Goal: Task Accomplishment & Management: Manage account settings

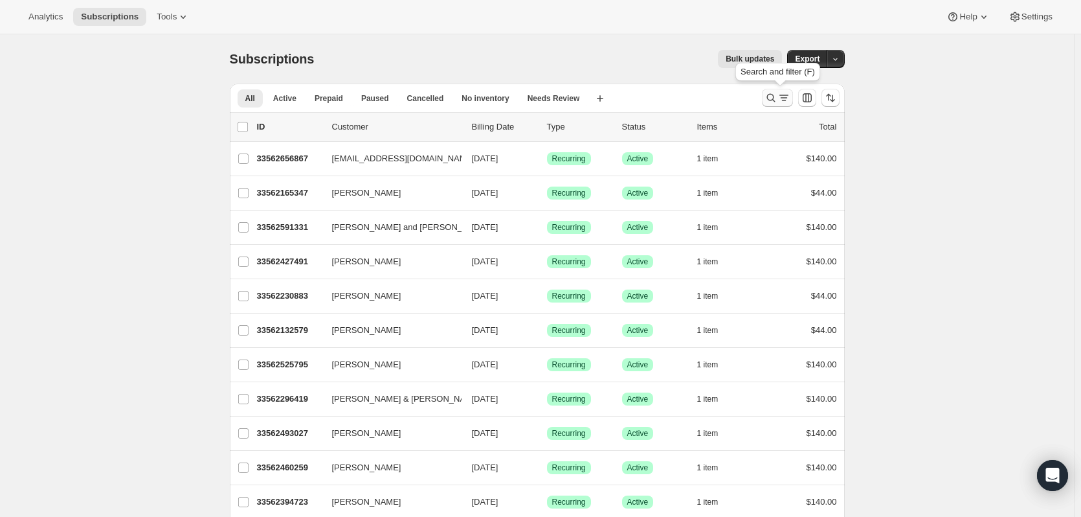
click at [775, 98] on icon "Search and filter results" at bounding box center [771, 98] width 8 height 8
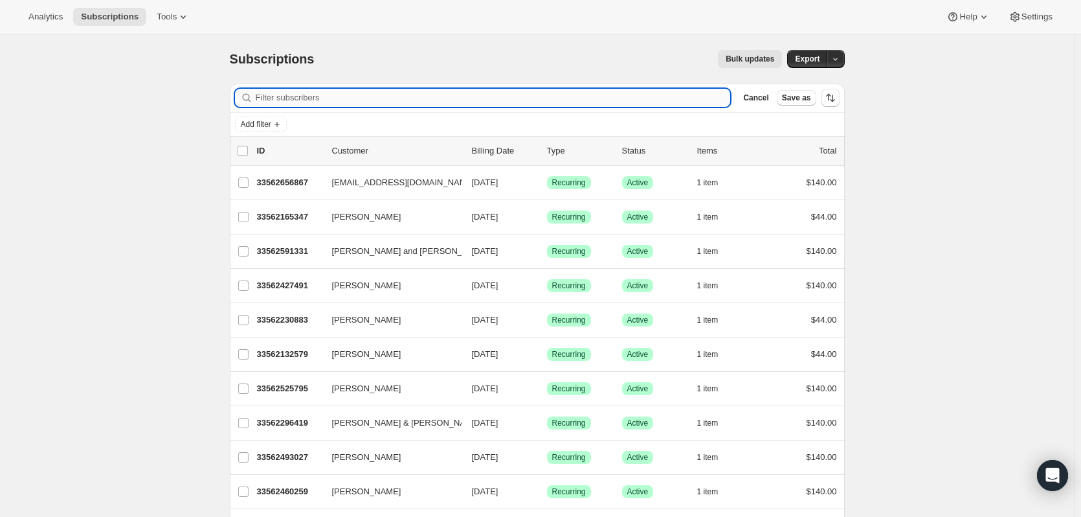
click at [609, 101] on input "Filter subscribers" at bounding box center [493, 98] width 475 height 18
click at [608, 99] on input "Filter subscribers" at bounding box center [493, 98] width 475 height 18
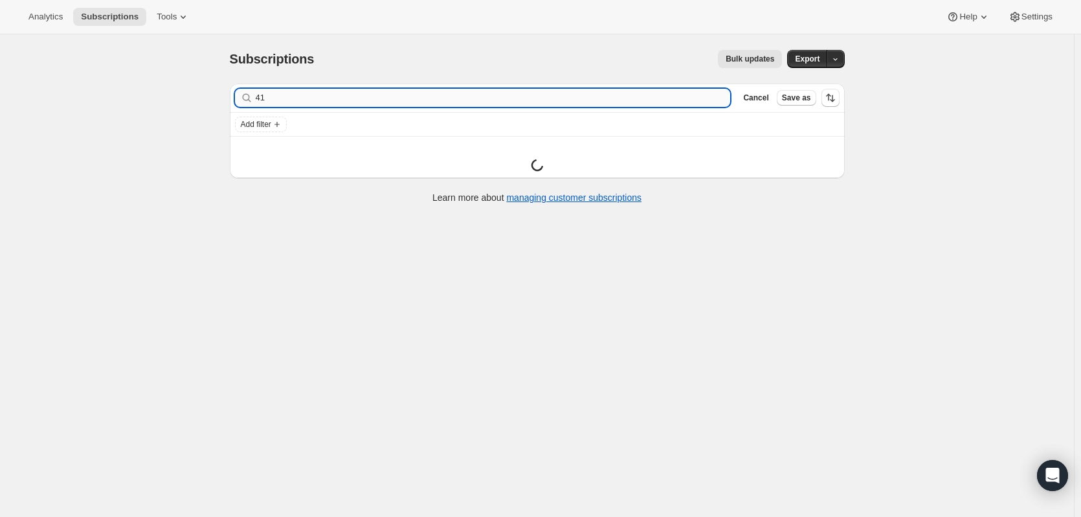
type input "4"
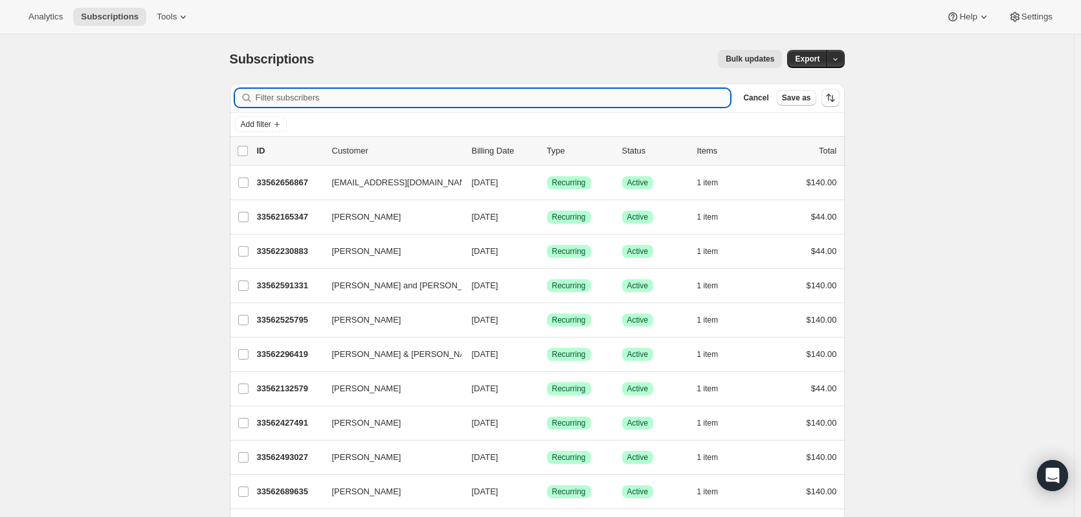
click at [392, 92] on input "Filter subscribers" at bounding box center [493, 98] width 475 height 18
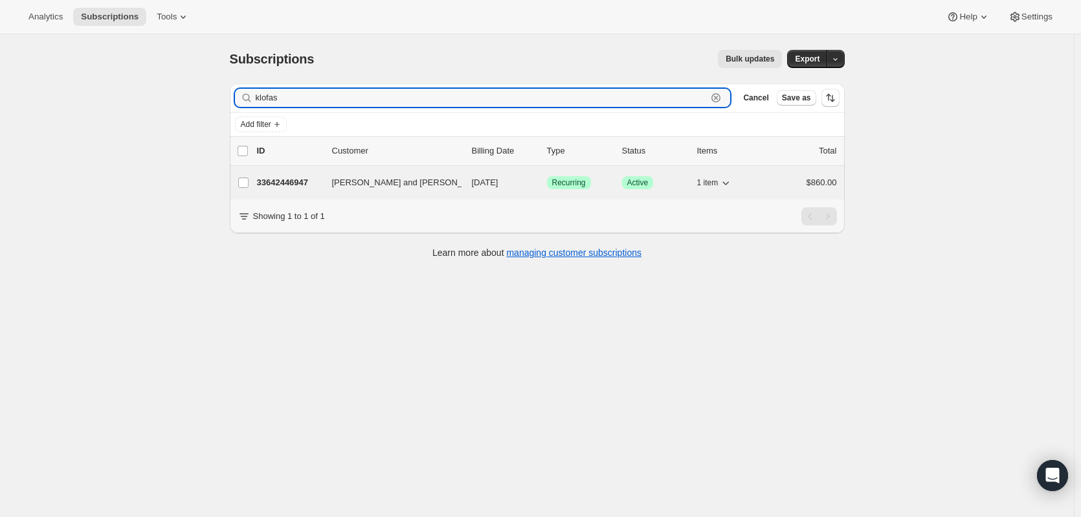
type input "klofas"
click at [416, 181] on span "Barbara and Michael Klofas" at bounding box center [410, 182] width 157 height 13
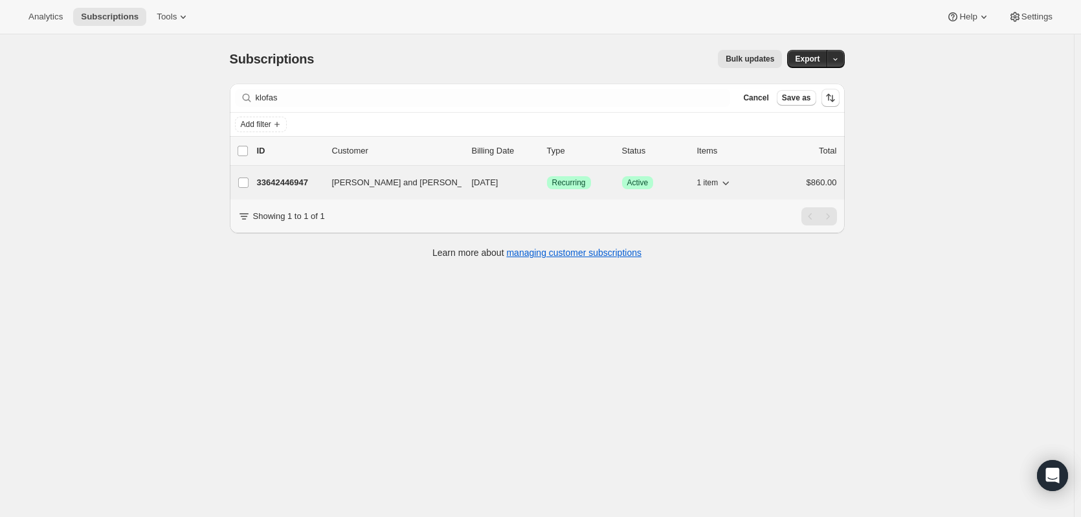
click at [306, 183] on p "33642446947" at bounding box center [289, 182] width 65 height 13
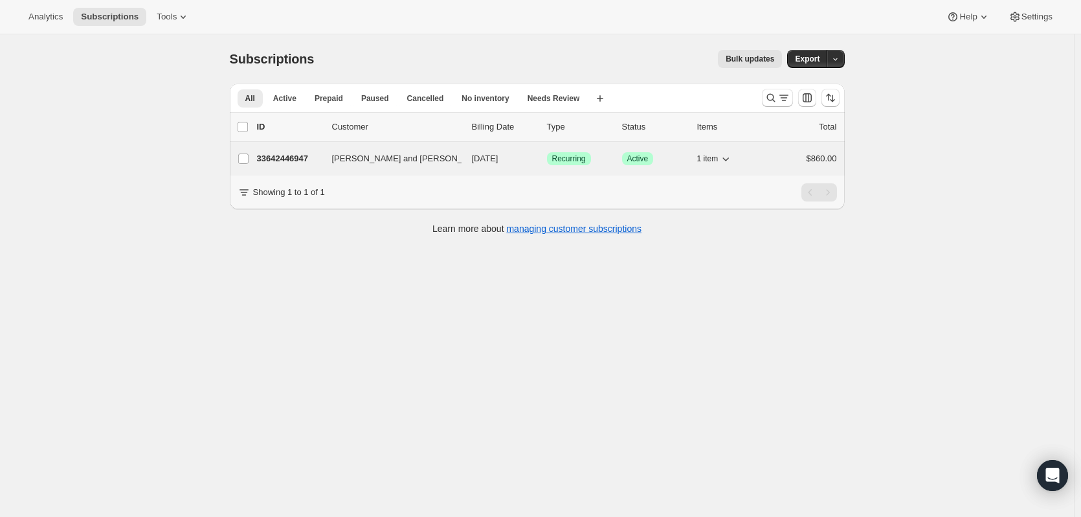
click at [289, 155] on p "33642446947" at bounding box center [289, 158] width 65 height 13
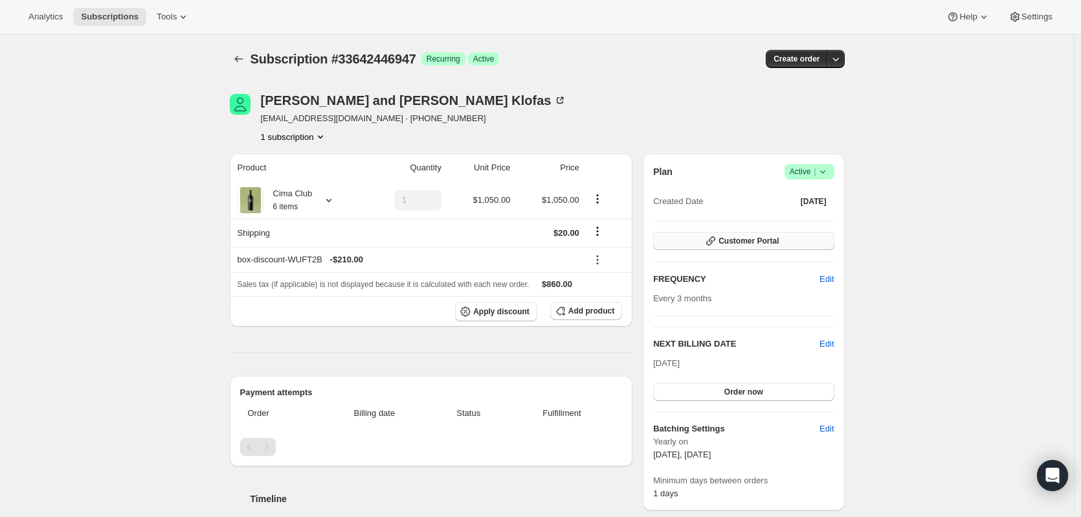
click at [732, 243] on span "Customer Portal" at bounding box center [749, 241] width 60 height 10
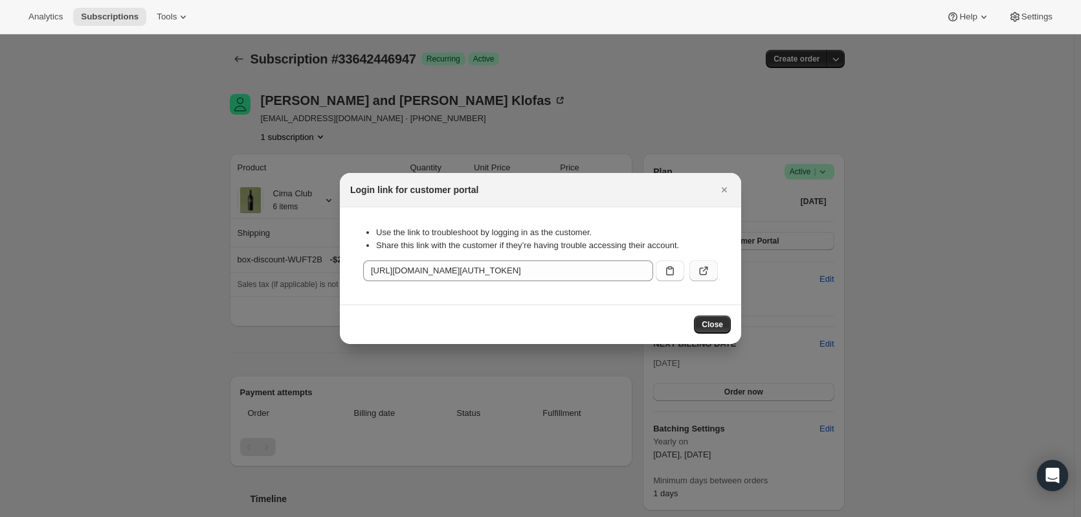
click at [707, 273] on icon ":r2b3:" at bounding box center [704, 271] width 8 height 8
click at [718, 328] on span "Close" at bounding box center [712, 324] width 21 height 10
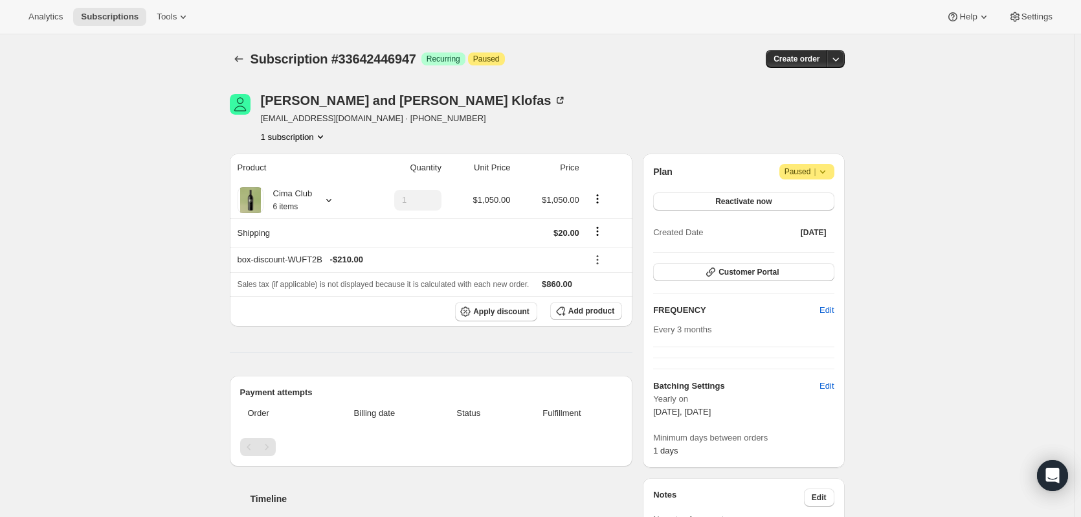
click at [829, 174] on icon at bounding box center [822, 171] width 13 height 13
click at [915, 161] on div "Subscription #33642446947. This page is ready Subscription #33642446947 Success…" at bounding box center [537, 427] width 1074 height 787
click at [752, 269] on span "Customer Portal" at bounding box center [749, 272] width 60 height 10
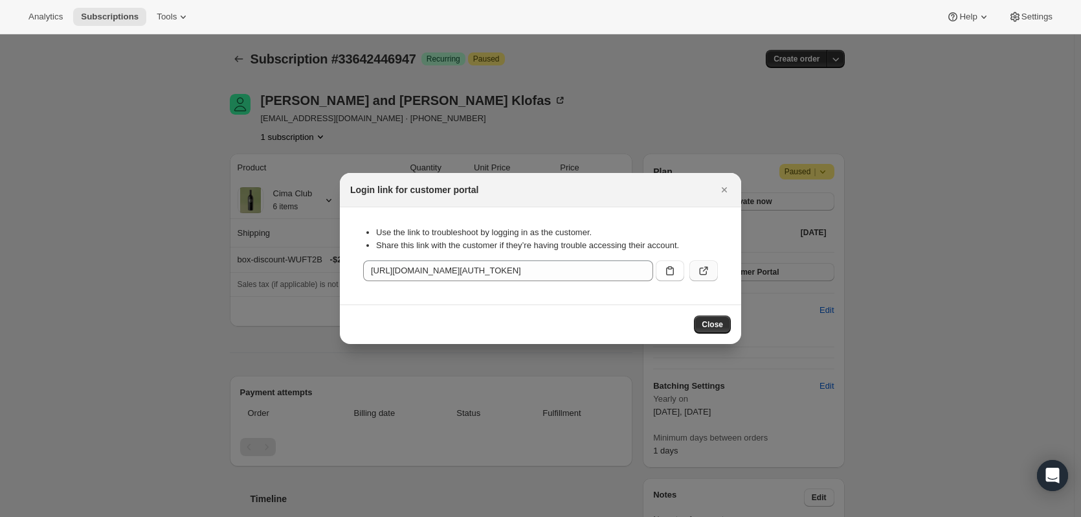
click at [703, 263] on button ":r1h:" at bounding box center [704, 270] width 28 height 21
click at [726, 185] on icon "Close" at bounding box center [724, 189] width 13 height 13
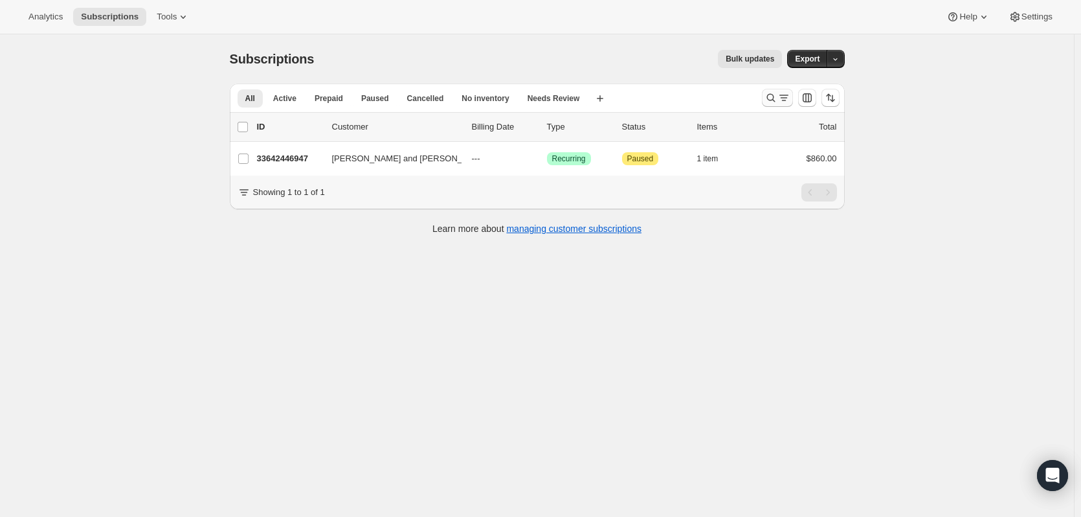
click at [772, 96] on icon "Search and filter results" at bounding box center [771, 97] width 13 height 13
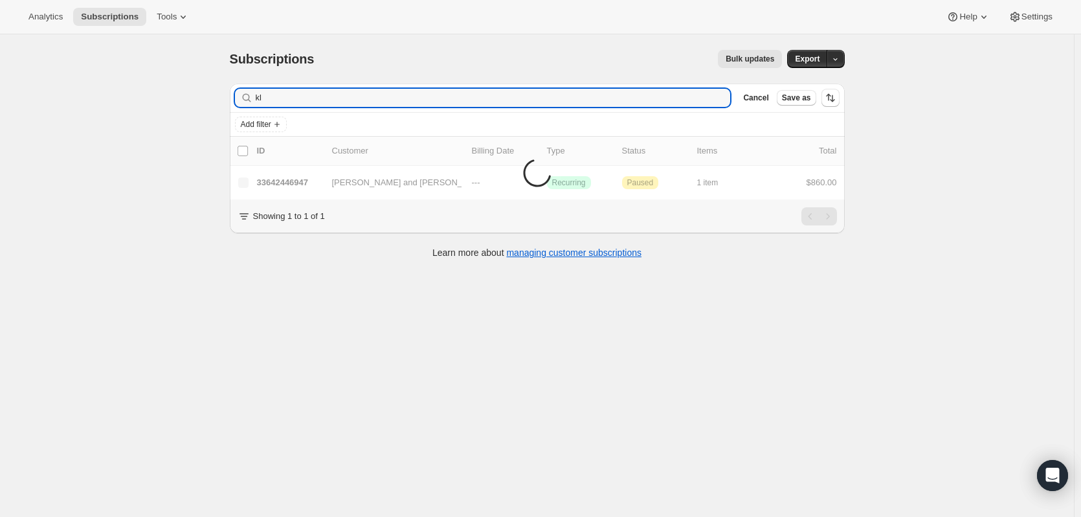
type input "k"
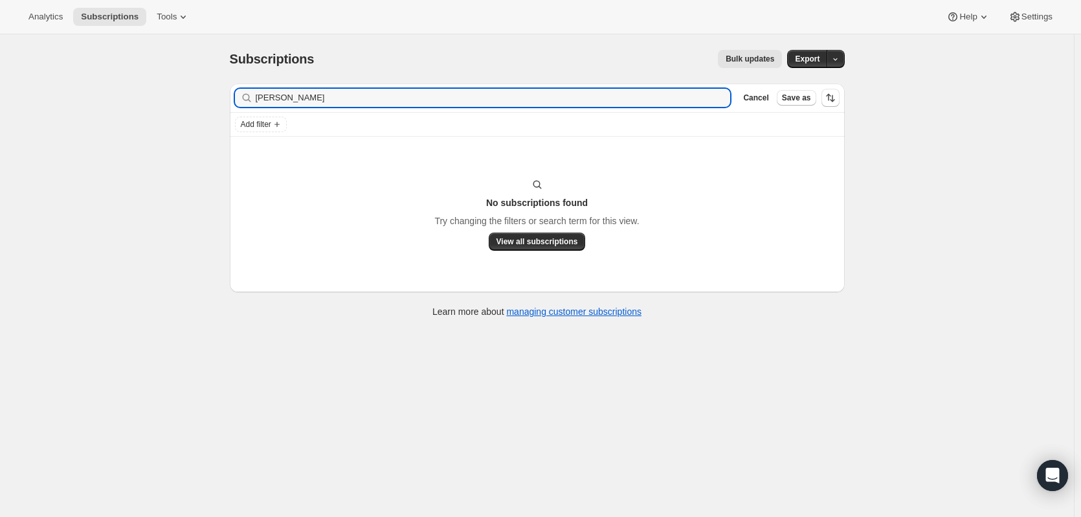
type input "Alice Gregory"
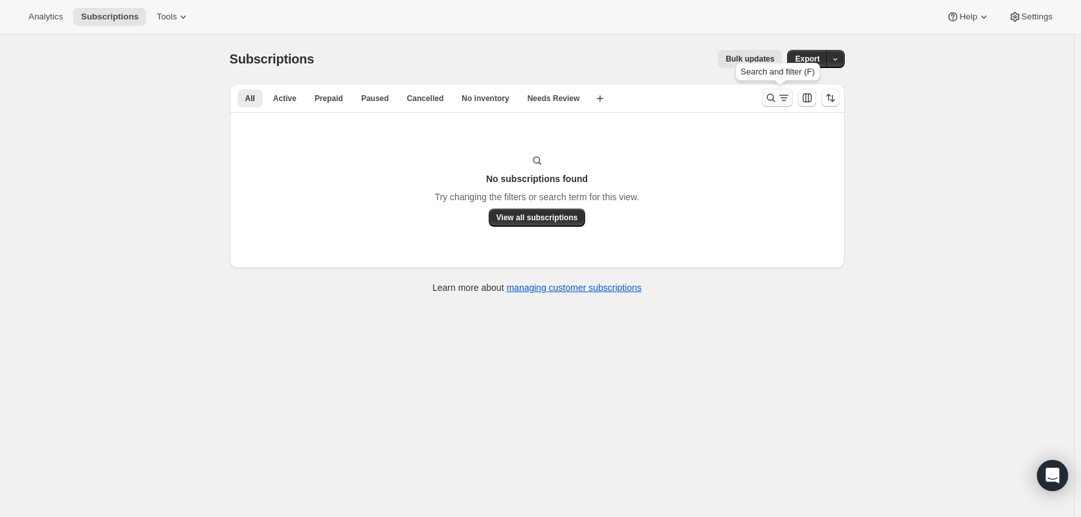
click at [765, 97] on button "Search and filter results" at bounding box center [777, 98] width 31 height 18
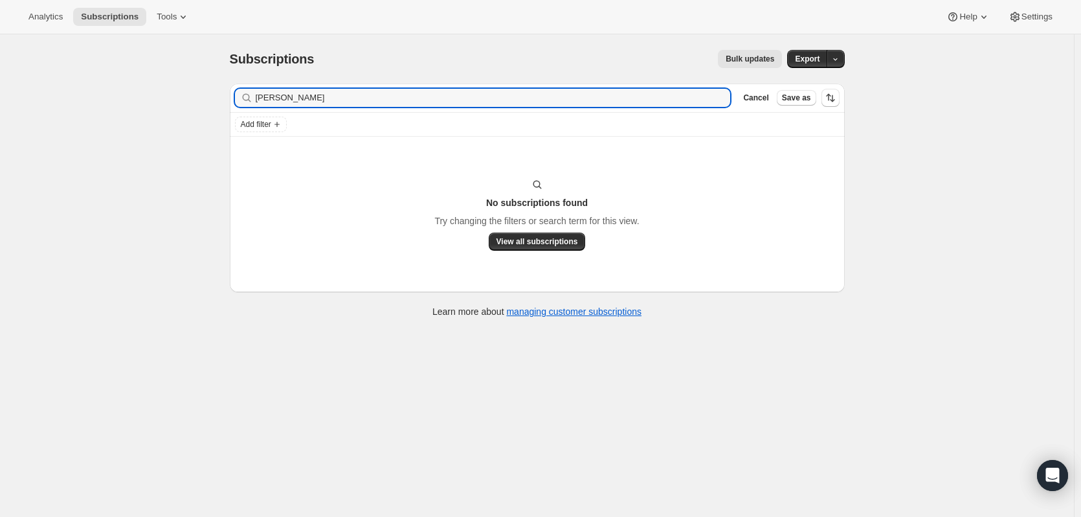
drag, startPoint x: 330, startPoint y: 98, endPoint x: 206, endPoint y: 97, distance: 124.3
click at [206, 97] on div "Subscriptions. This page is ready Subscriptions Bulk updates More actions Bulk …" at bounding box center [537, 292] width 1074 height 517
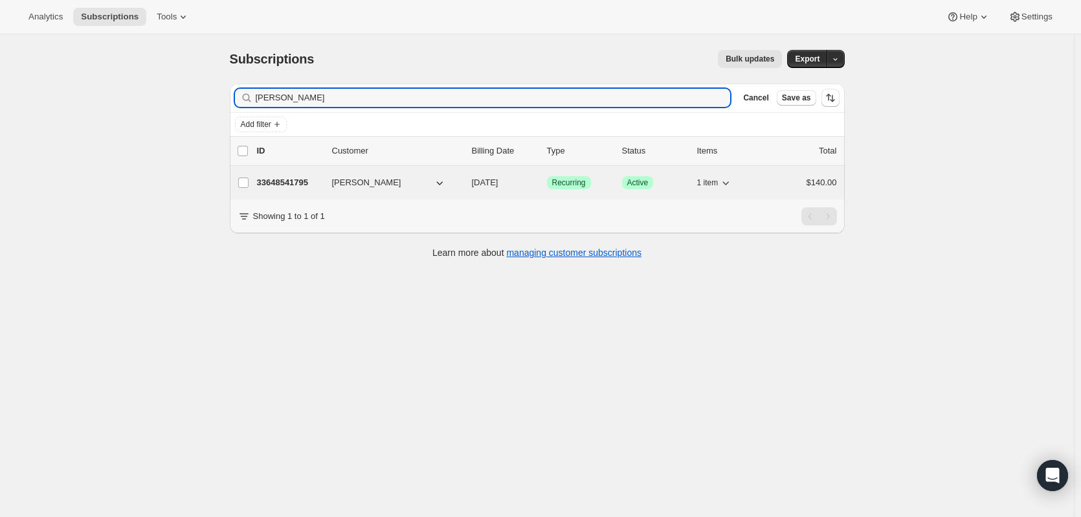
type input "Theodore Baker"
click at [314, 186] on p "33648541795" at bounding box center [289, 182] width 65 height 13
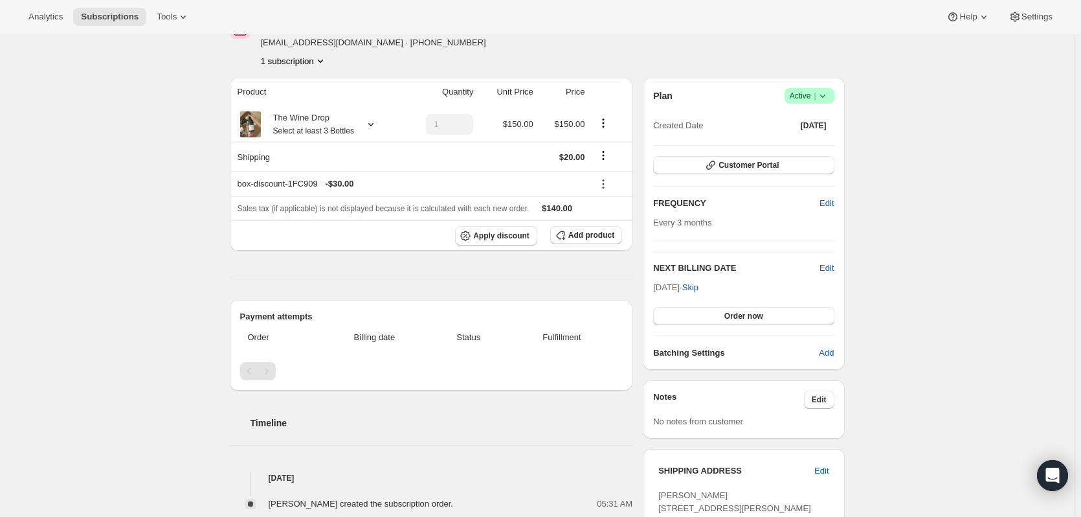
scroll to position [62, 0]
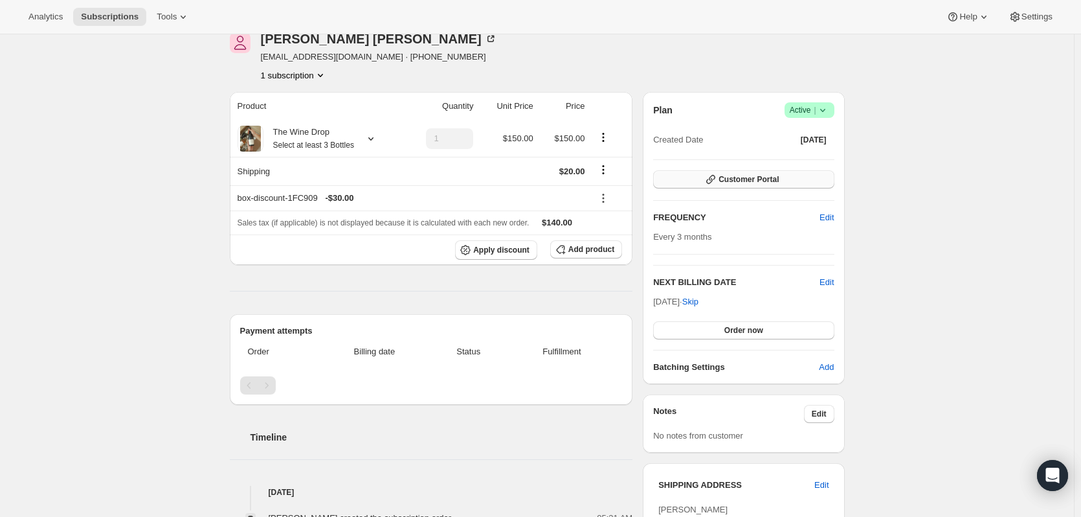
click at [754, 175] on span "Customer Portal" at bounding box center [749, 179] width 60 height 10
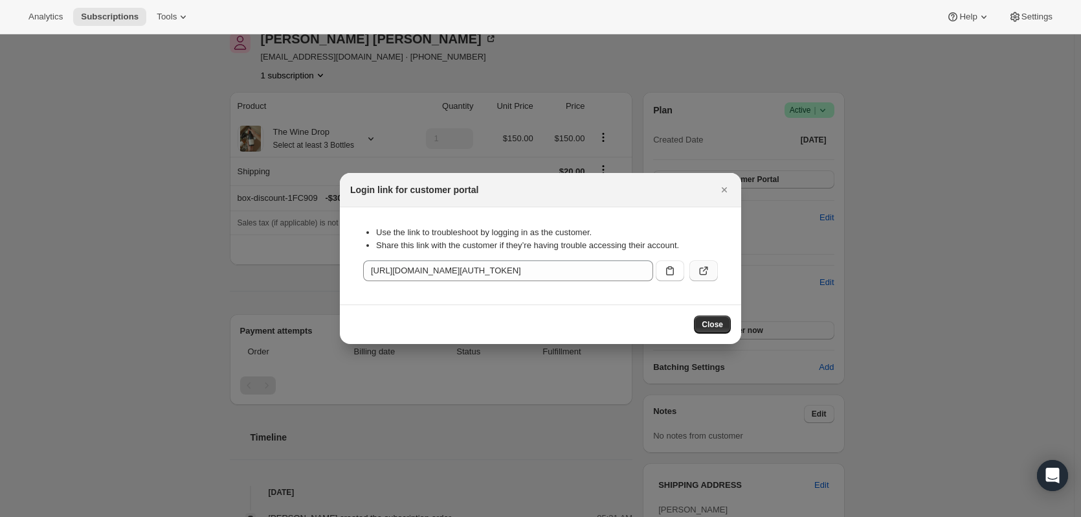
click at [700, 275] on icon ":r37:" at bounding box center [703, 270] width 13 height 13
click at [727, 193] on icon "Close" at bounding box center [724, 189] width 13 height 13
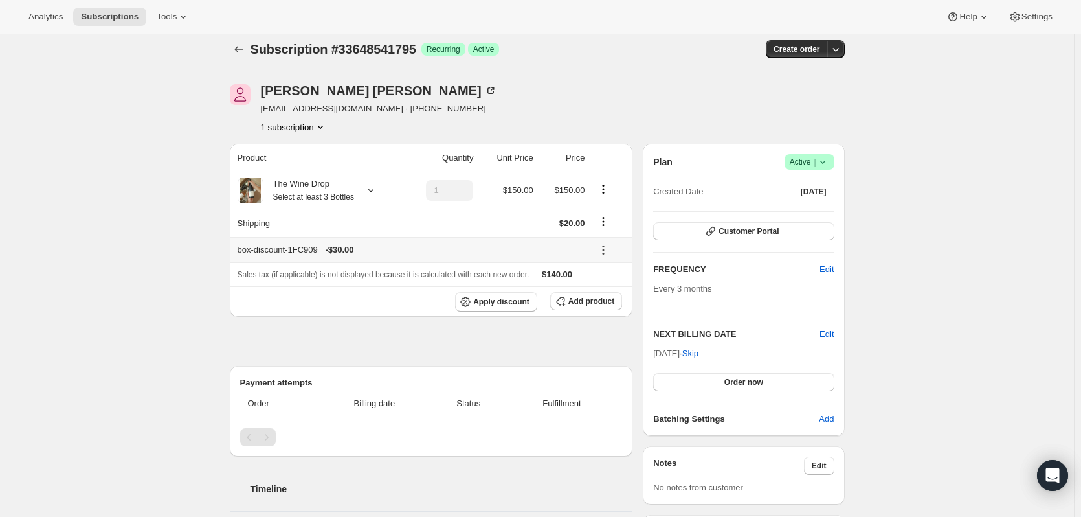
scroll to position [0, 0]
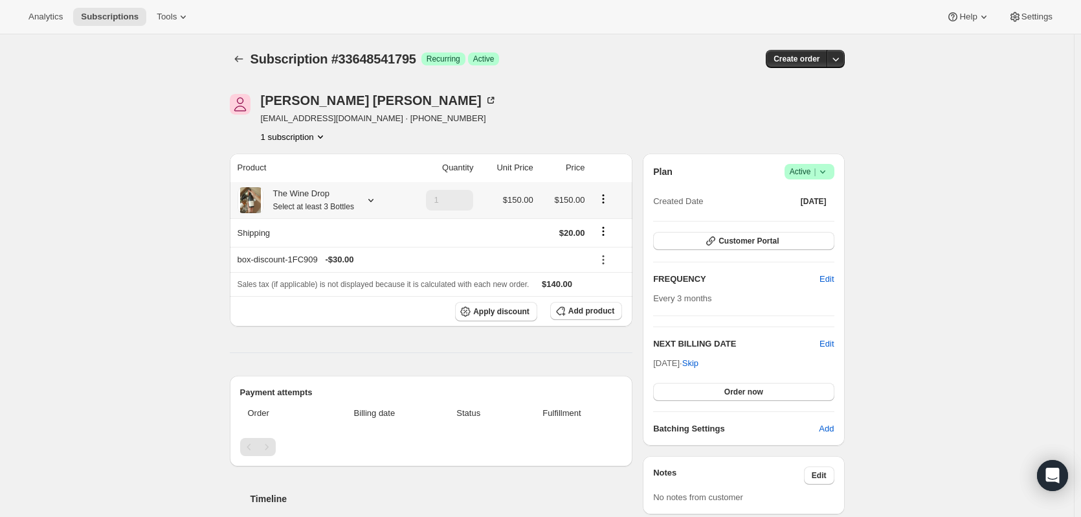
click at [377, 199] on icon at bounding box center [371, 200] width 13 height 13
click at [374, 199] on icon at bounding box center [370, 200] width 5 height 3
click at [484, 102] on icon at bounding box center [490, 100] width 13 height 13
